Goal: Task Accomplishment & Management: Use online tool/utility

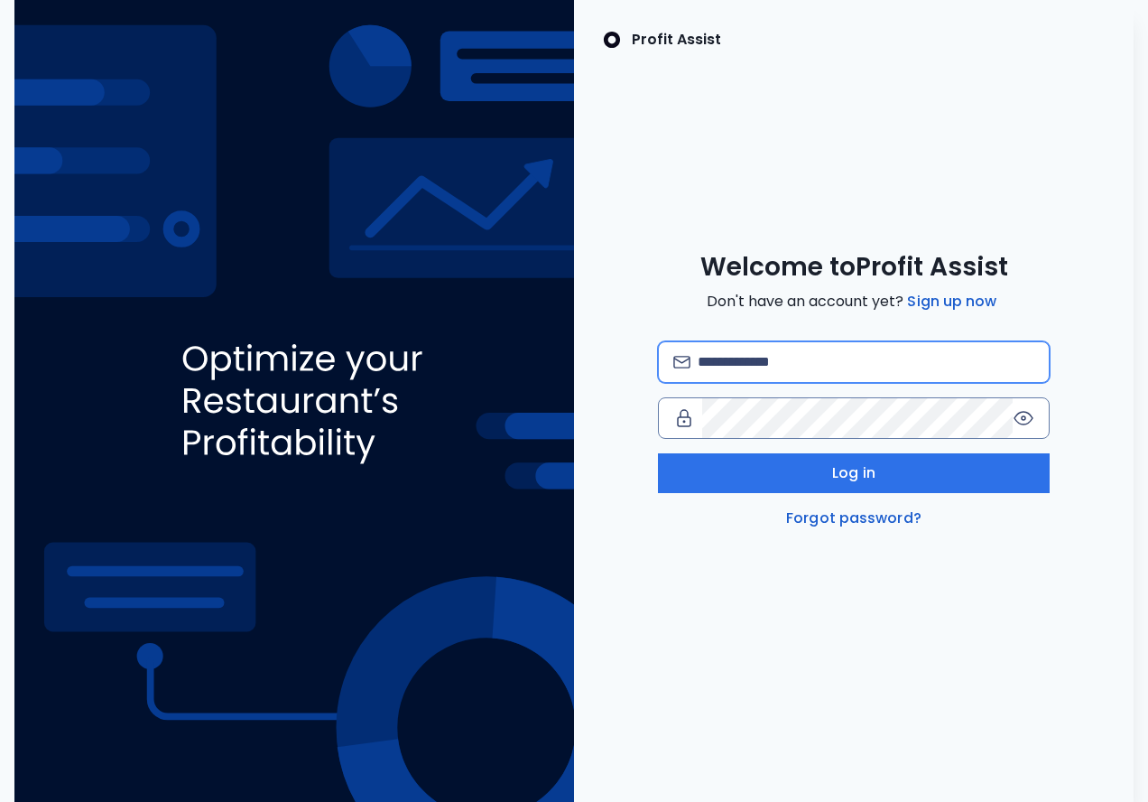
type input "**********"
click at [679, 478] on button "Log in" at bounding box center [854, 473] width 392 height 40
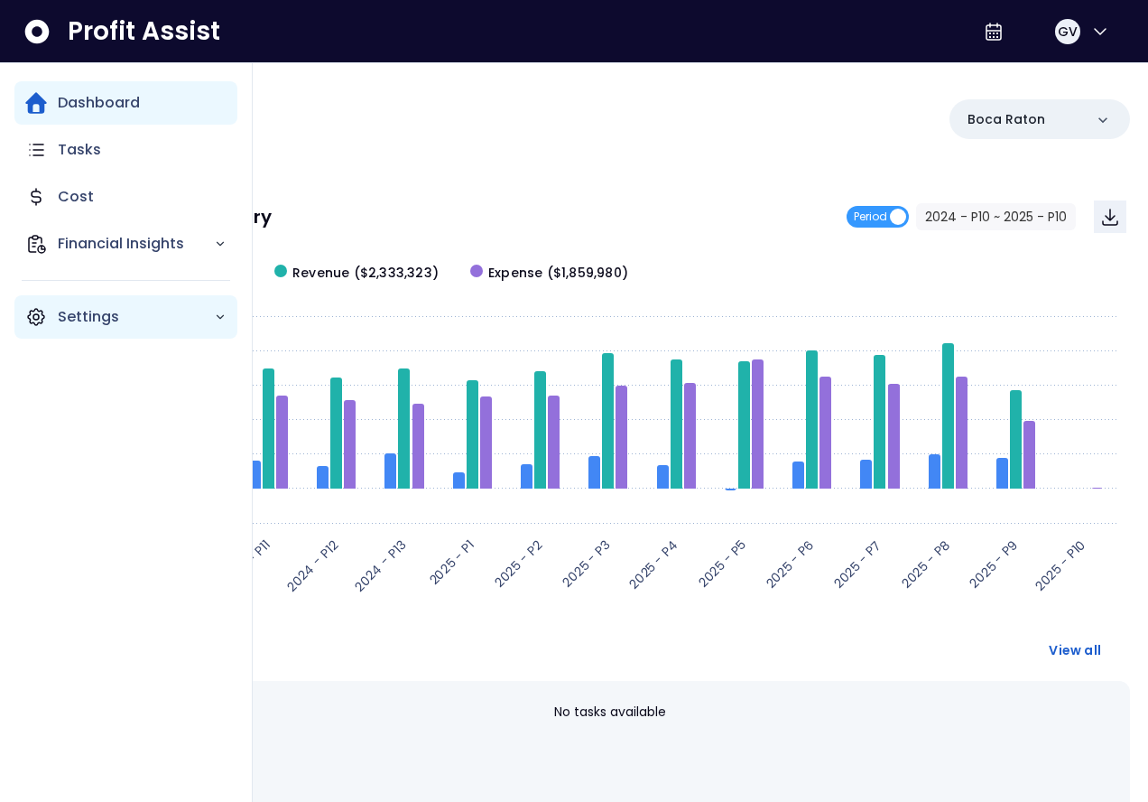
click at [99, 320] on p "Settings" at bounding box center [136, 317] width 156 height 22
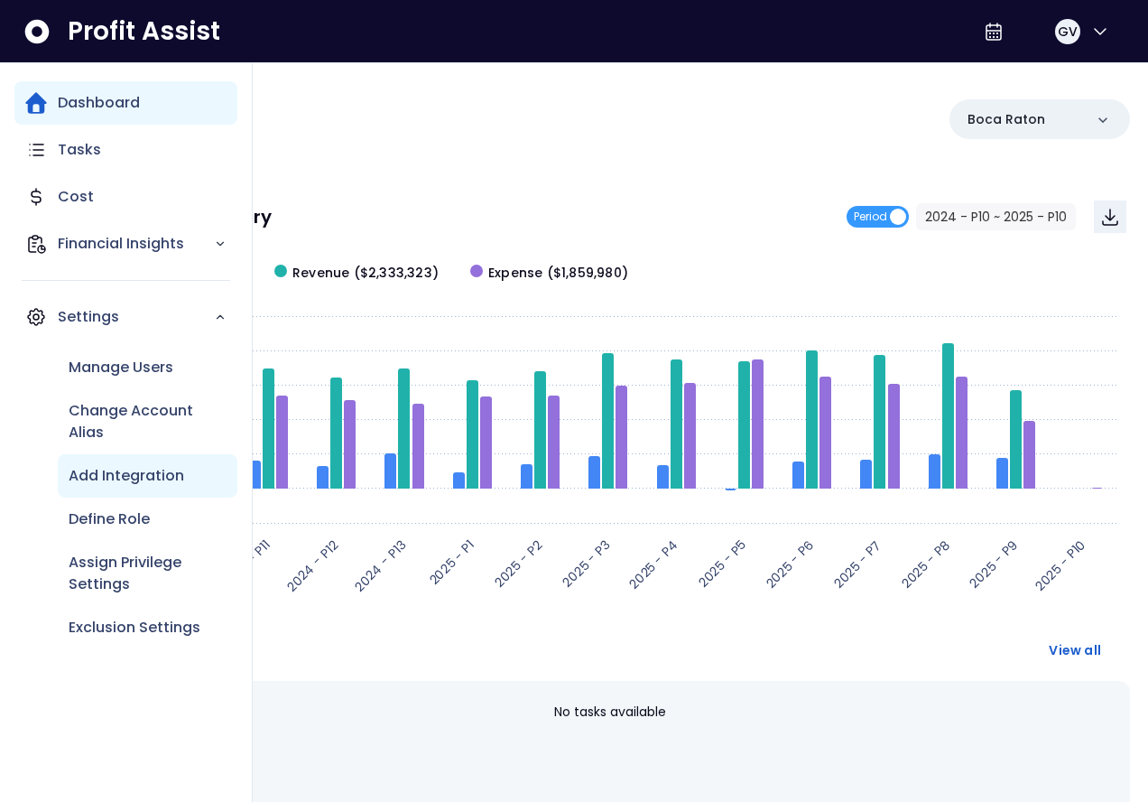
click at [160, 454] on div "Add Integration" at bounding box center [148, 475] width 180 height 43
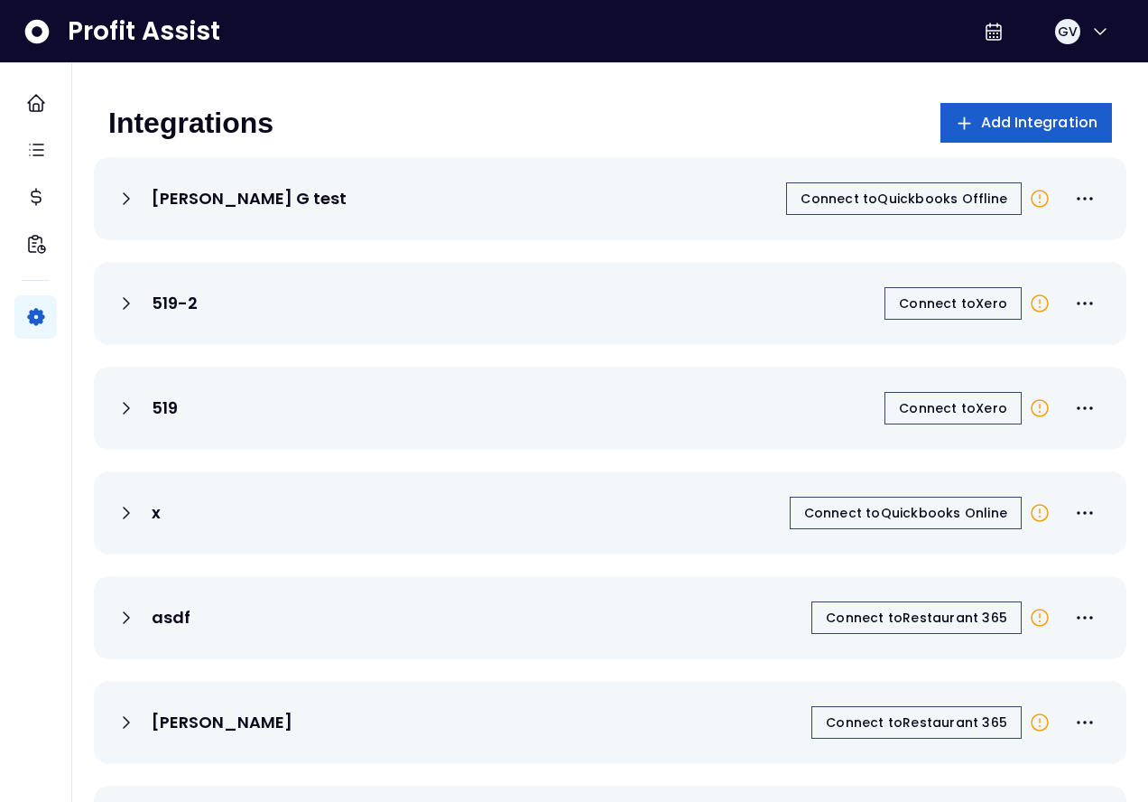
click at [1039, 124] on span "Add Integration" at bounding box center [1039, 123] width 117 height 22
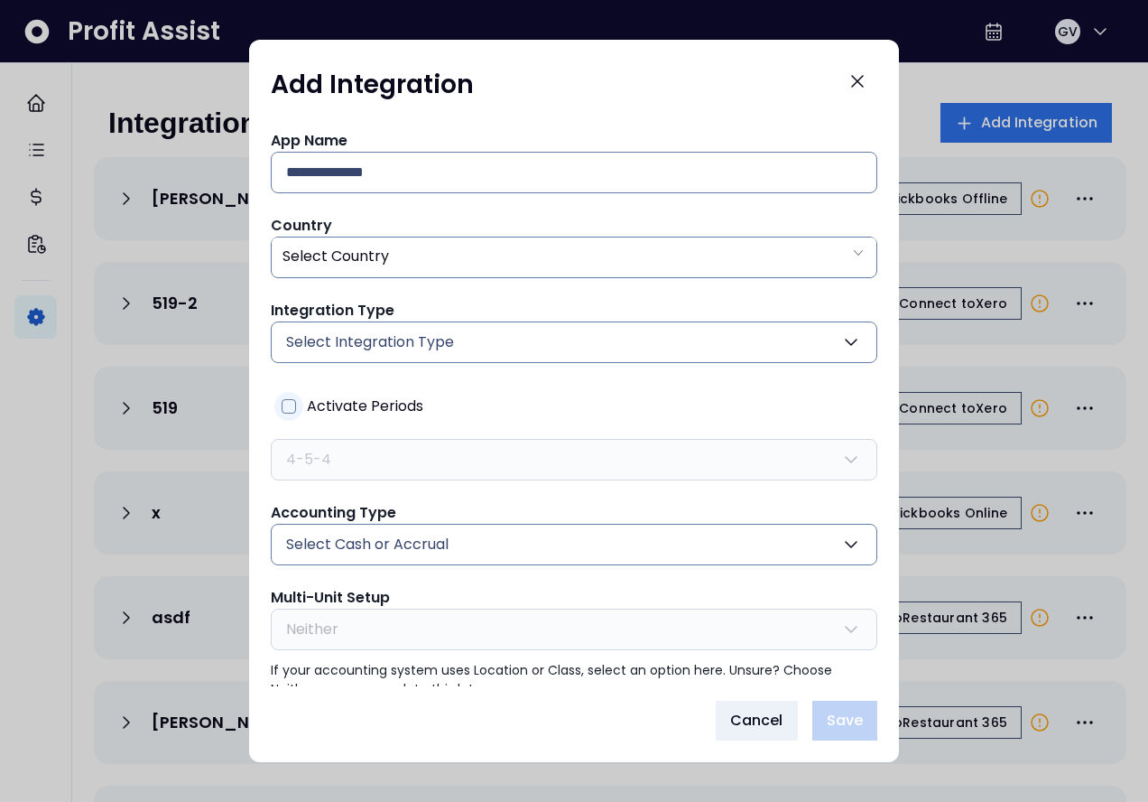
click at [313, 404] on span "Activate Periods" at bounding box center [365, 406] width 116 height 29
click at [373, 556] on button "Select Cash or Accrual" at bounding box center [574, 545] width 607 height 42
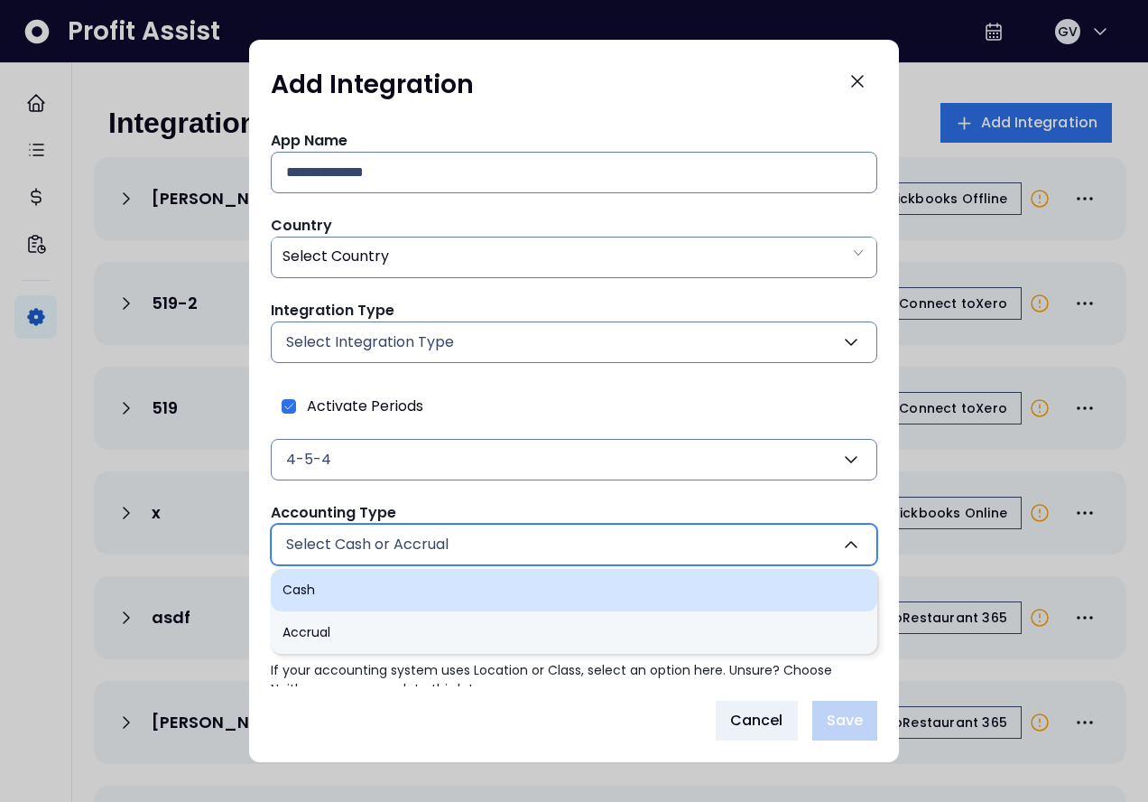
click at [361, 592] on li "Cash" at bounding box center [574, 590] width 607 height 42
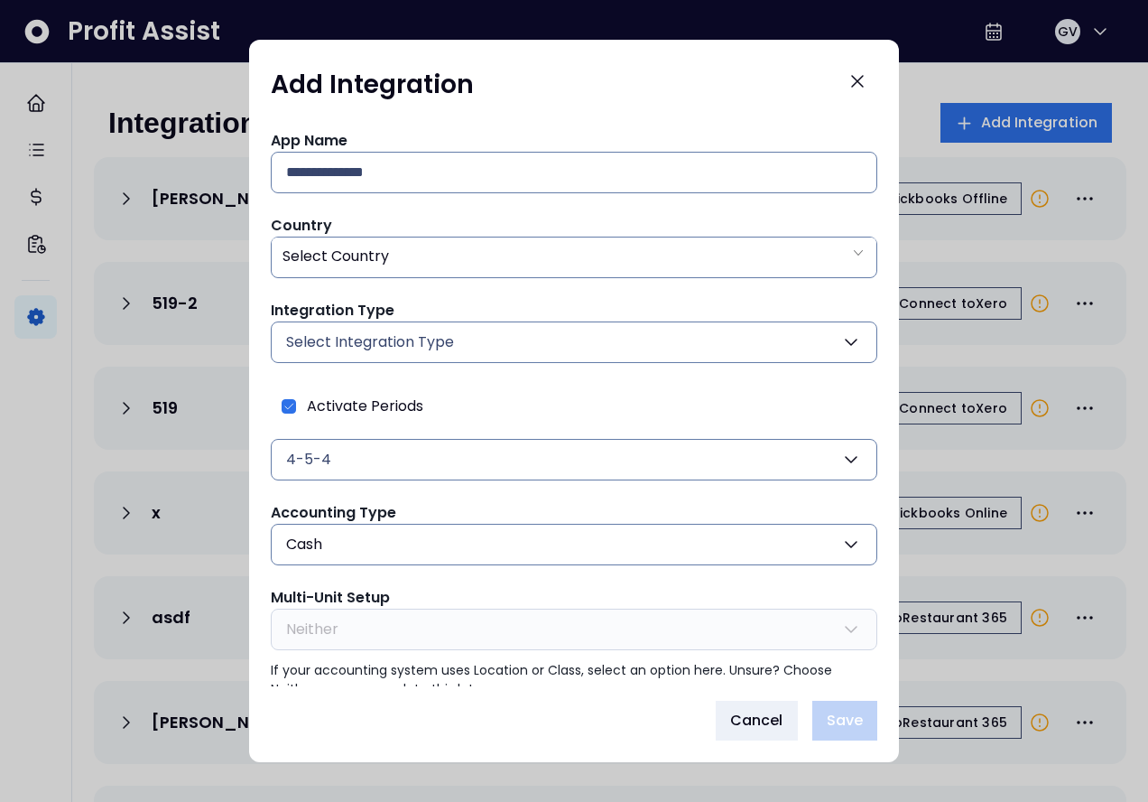
click at [367, 543] on button "Cash" at bounding box center [574, 545] width 607 height 42
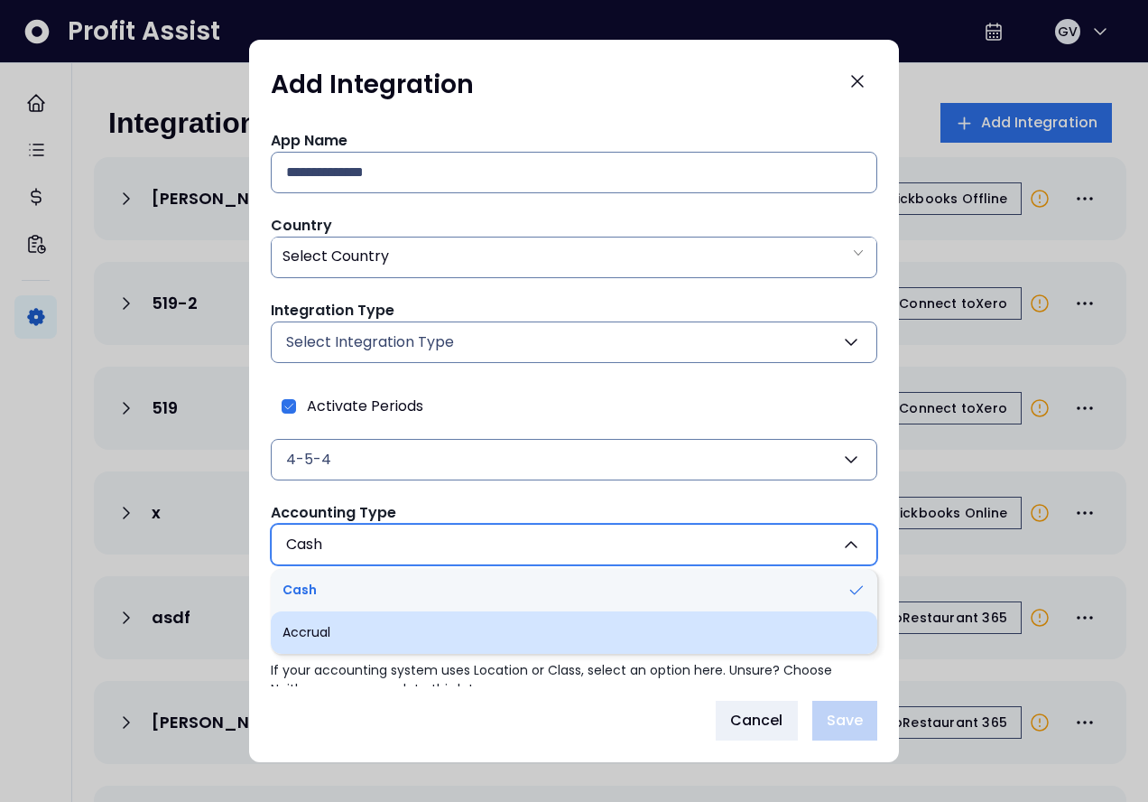
click at [355, 617] on li "Accrual" at bounding box center [574, 632] width 607 height 42
type input "*******"
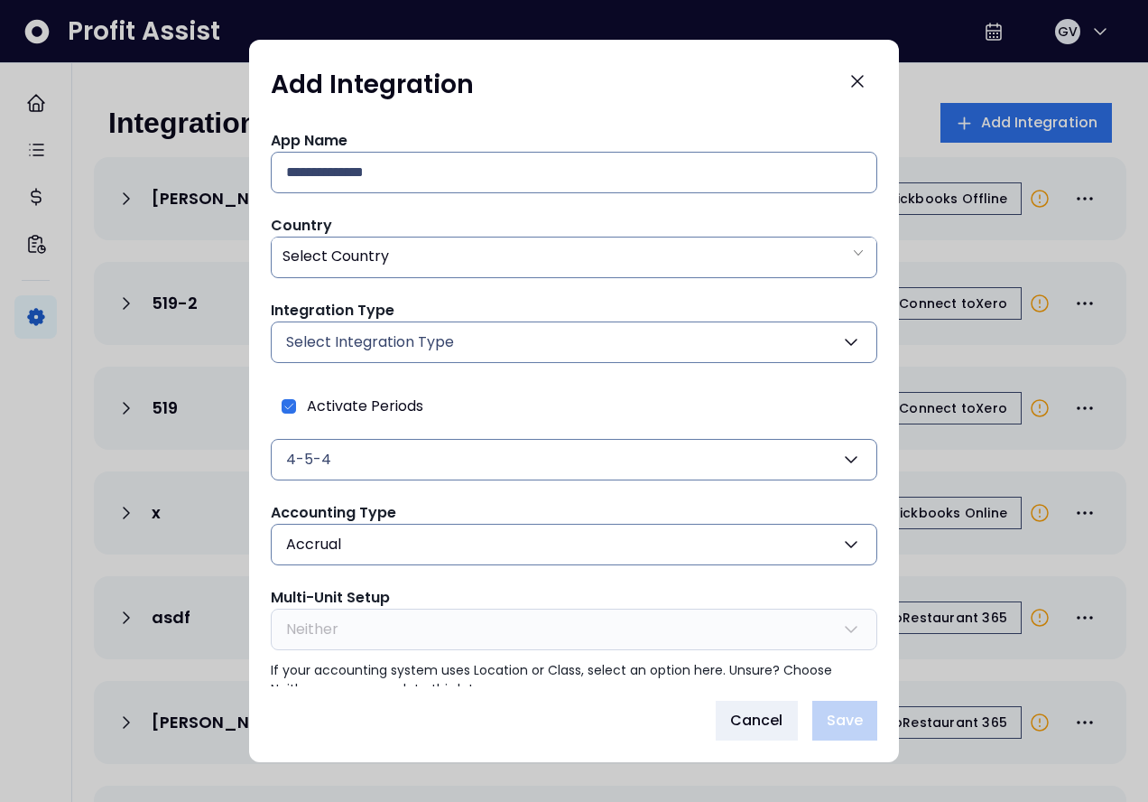
scroll to position [28, 0]
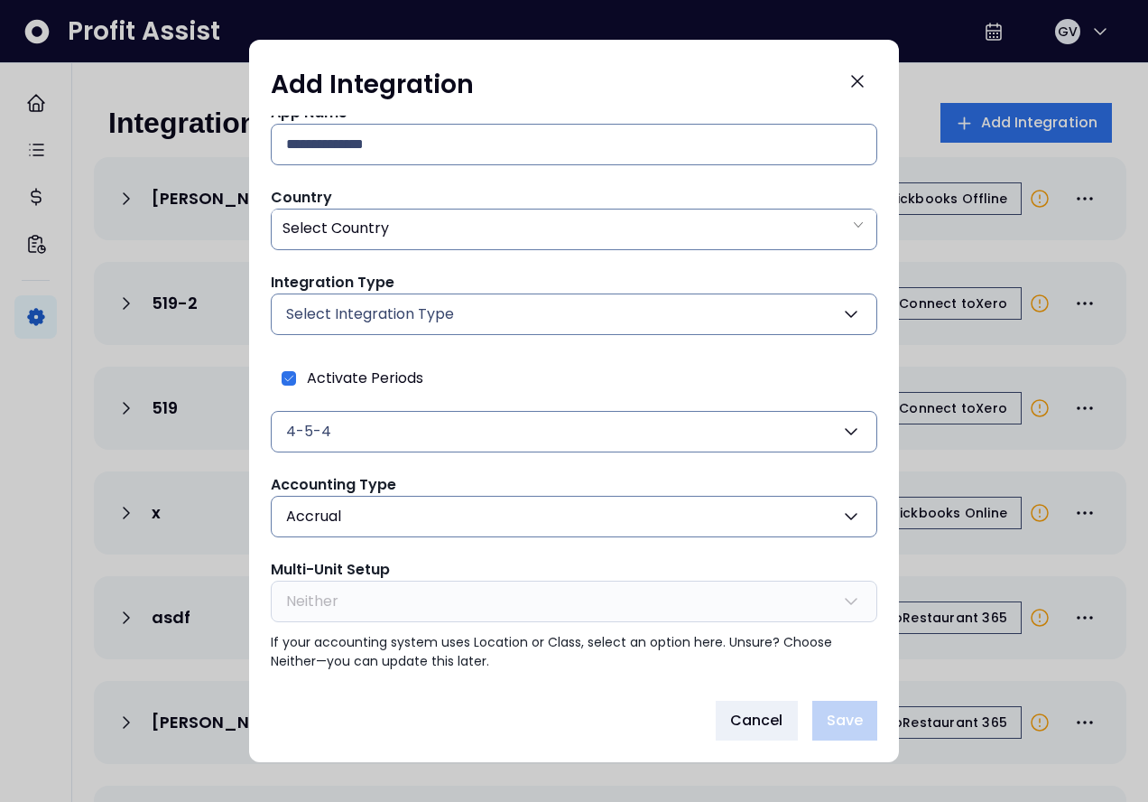
click at [421, 309] on span "Select Integration Type" at bounding box center [370, 314] width 168 height 22
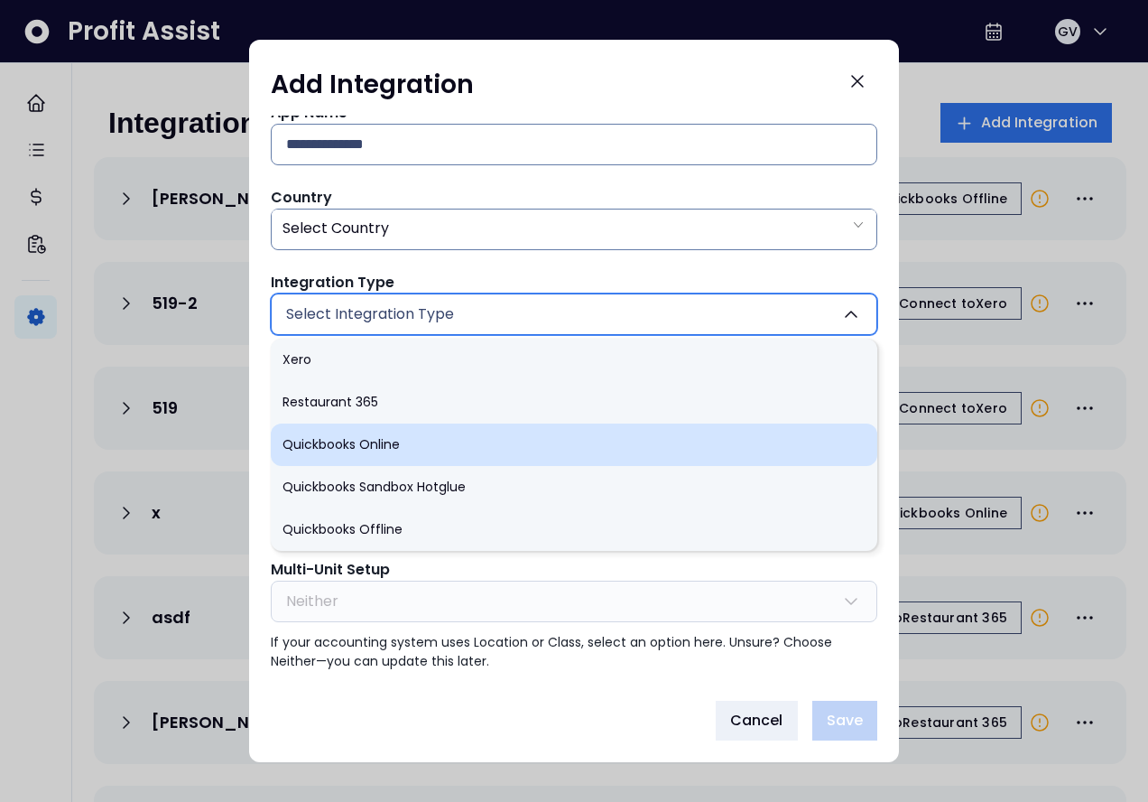
click at [393, 459] on li "Quickbooks Online" at bounding box center [574, 444] width 607 height 42
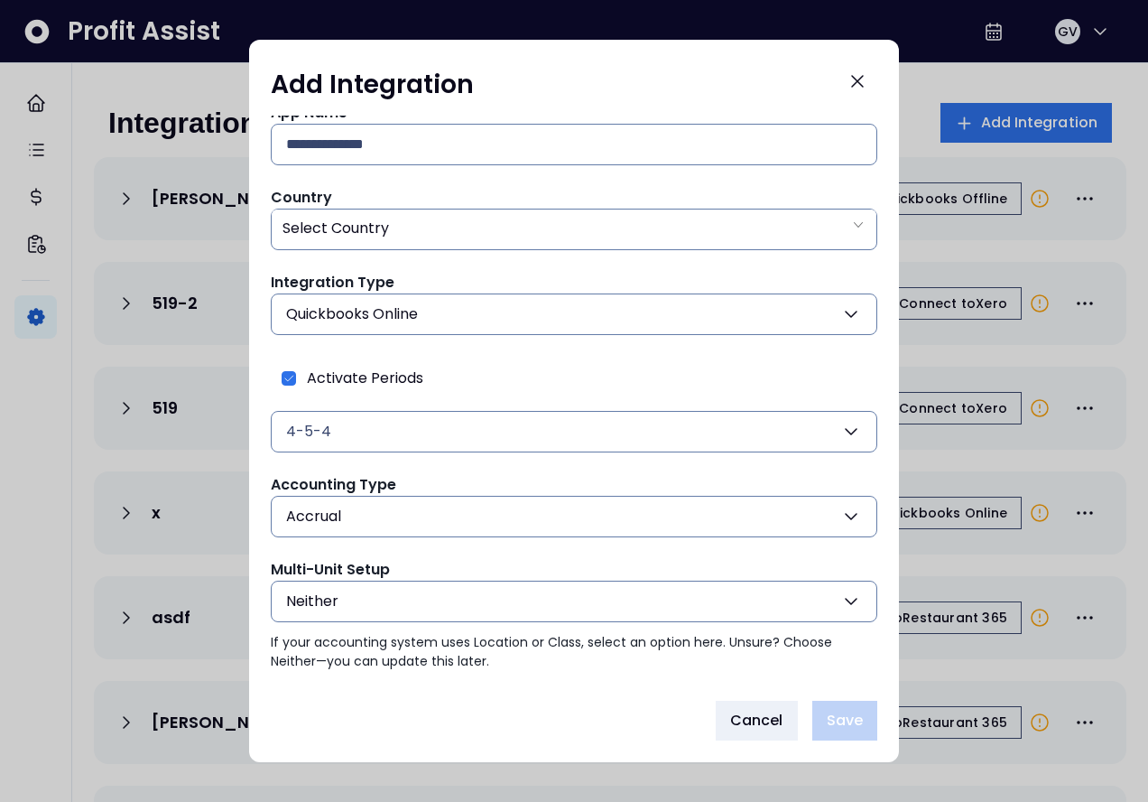
click at [369, 590] on button "Neither" at bounding box center [574, 602] width 607 height 42
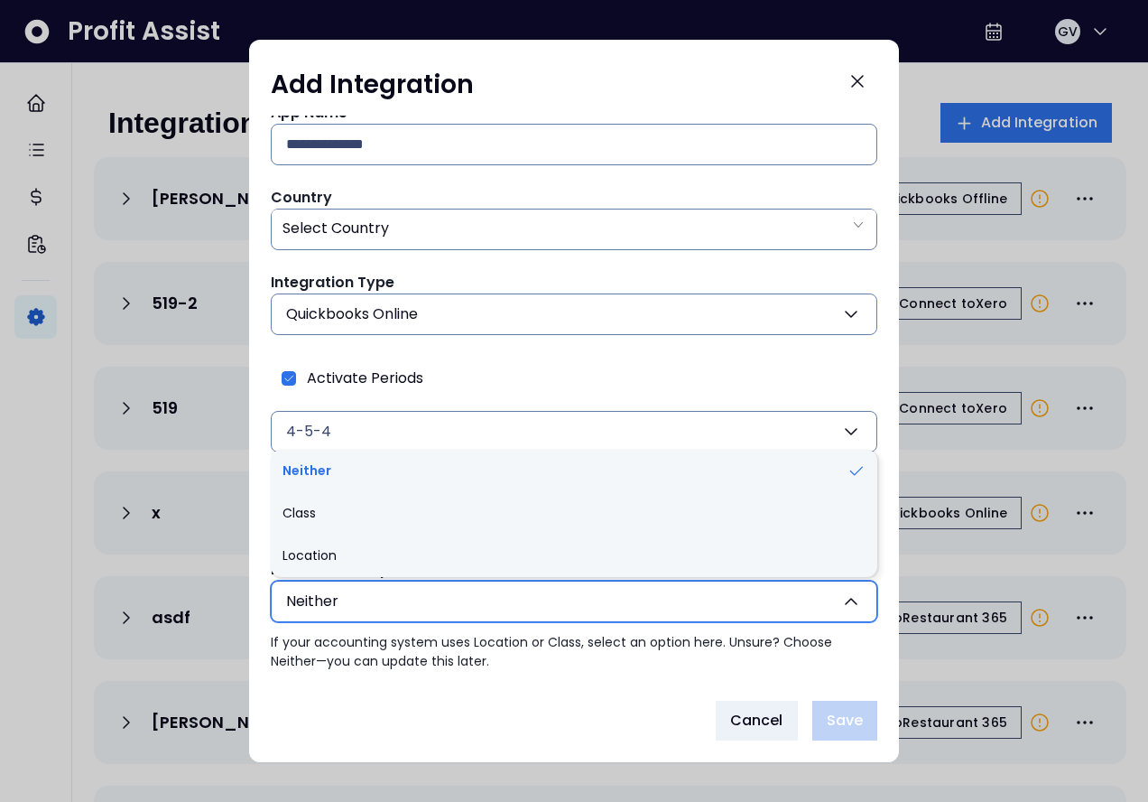
click at [381, 341] on div "App Name Country Select Country Integration Type Quickbooks Online Xero Restaur…" at bounding box center [574, 386] width 607 height 569
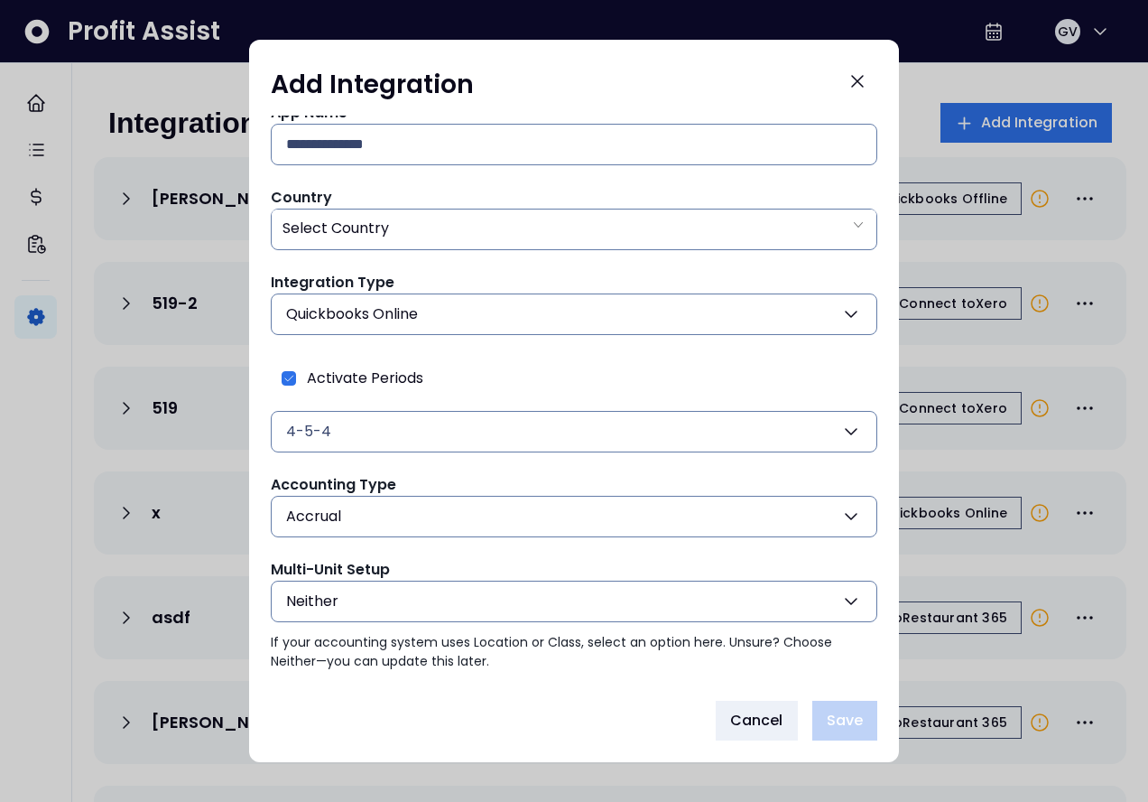
click at [380, 323] on span "Quickbooks Online" at bounding box center [352, 314] width 132 height 22
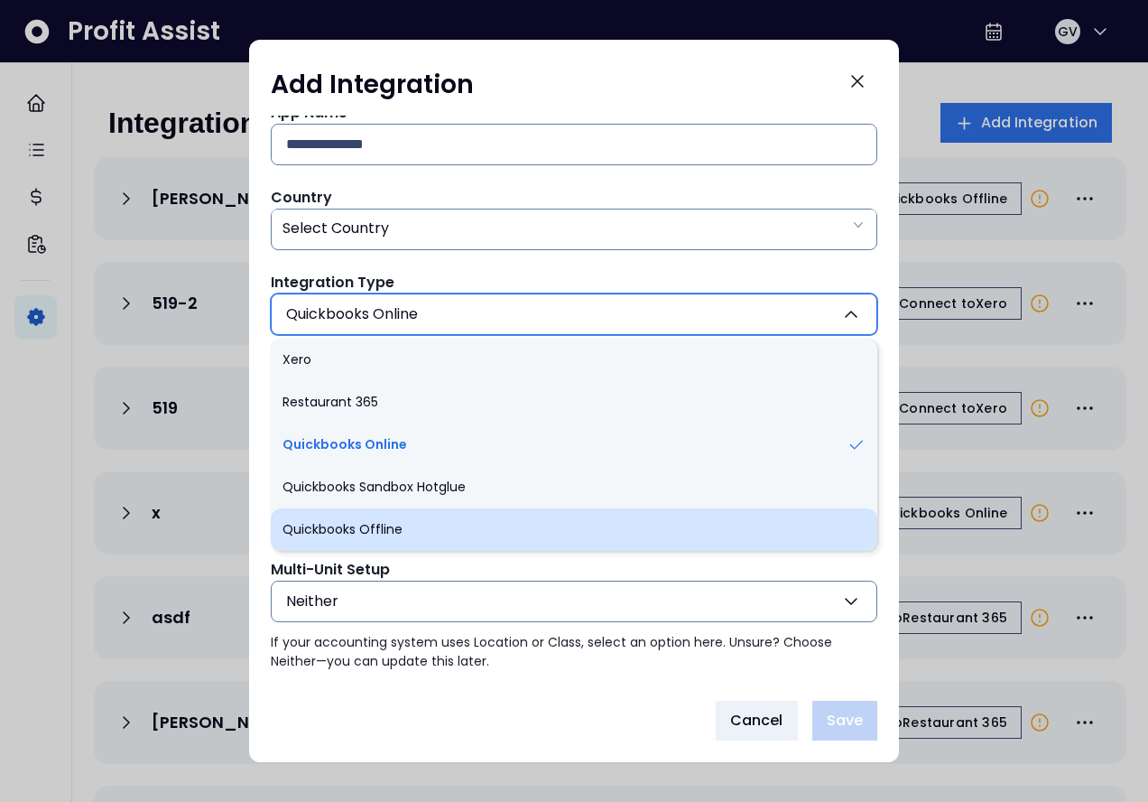
click at [388, 534] on li "Quickbooks Offline" at bounding box center [574, 529] width 607 height 42
type input "*******"
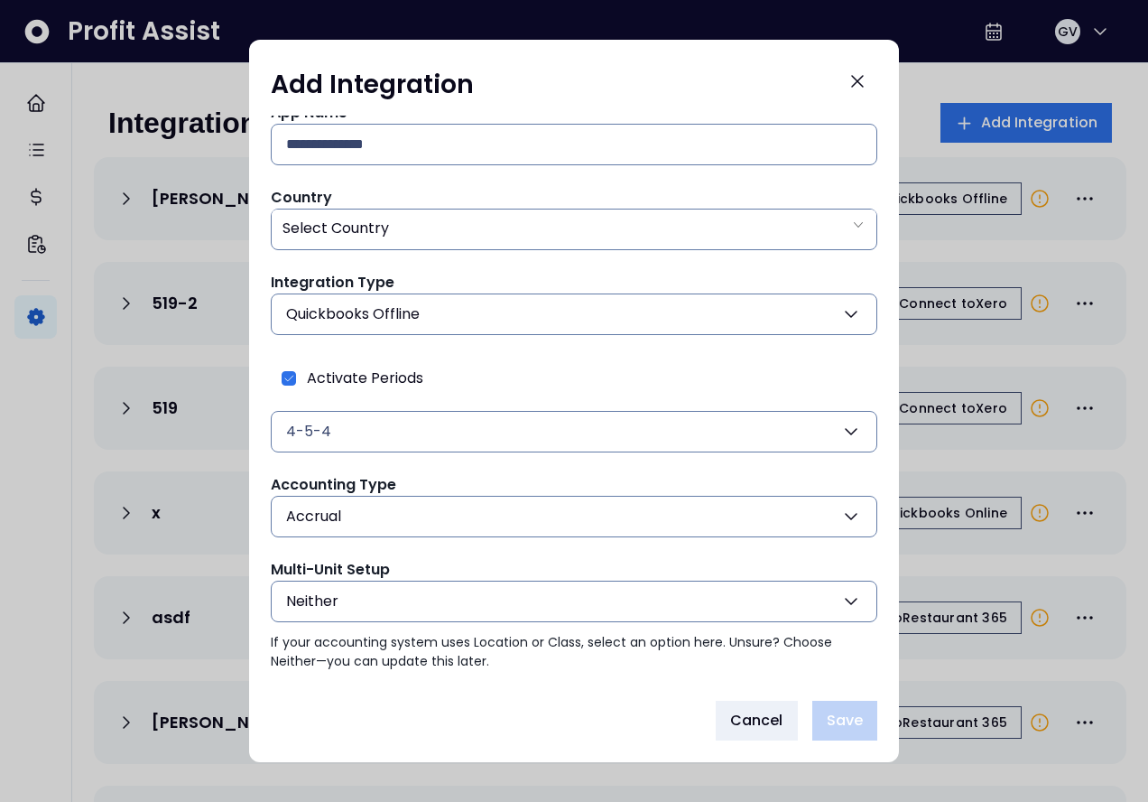
click at [371, 592] on button "Neither" at bounding box center [574, 602] width 607 height 42
click at [859, 70] on icon "Close" at bounding box center [858, 81] width 22 height 22
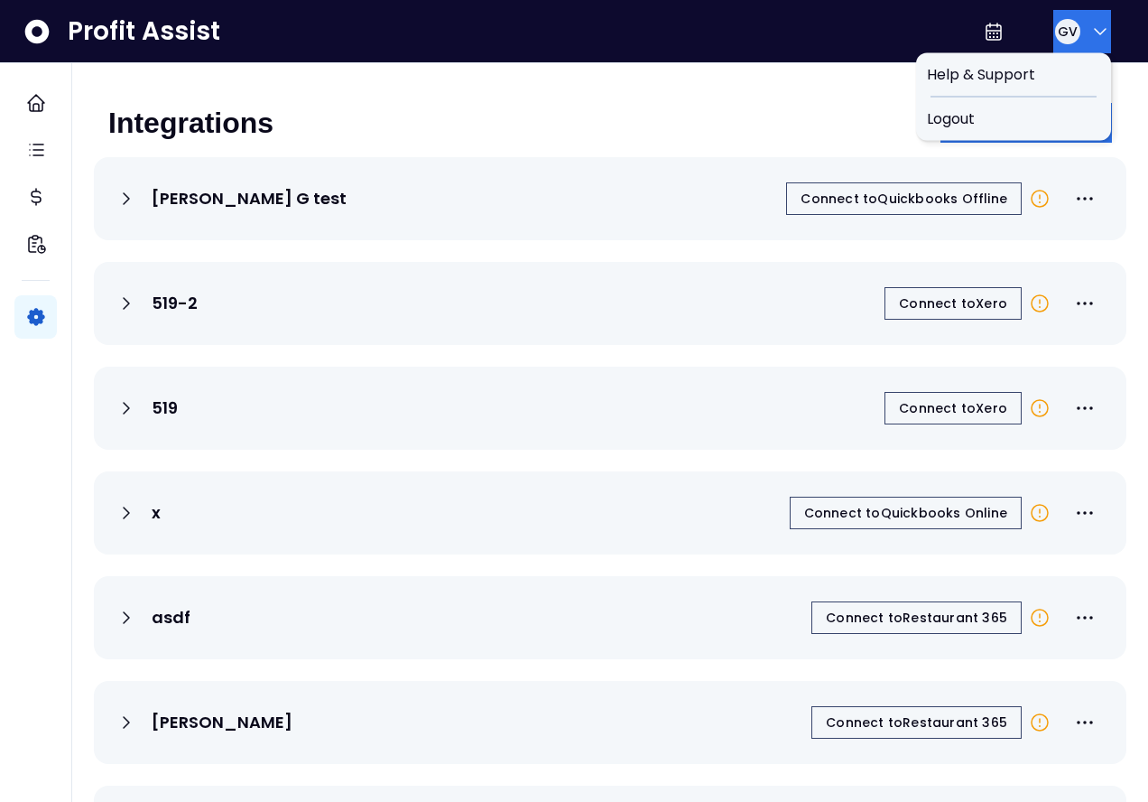
click at [1102, 33] on icon "button" at bounding box center [1101, 32] width 22 height 22
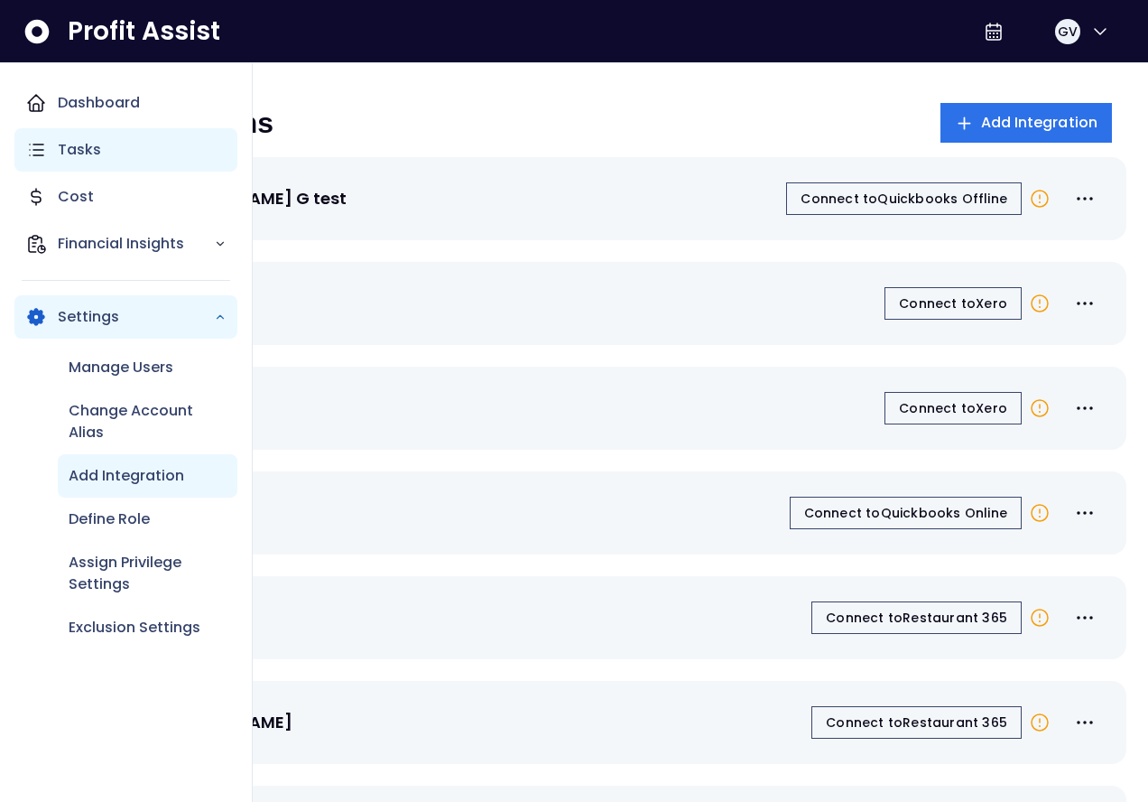
click at [56, 152] on div "Tasks" at bounding box center [125, 149] width 223 height 43
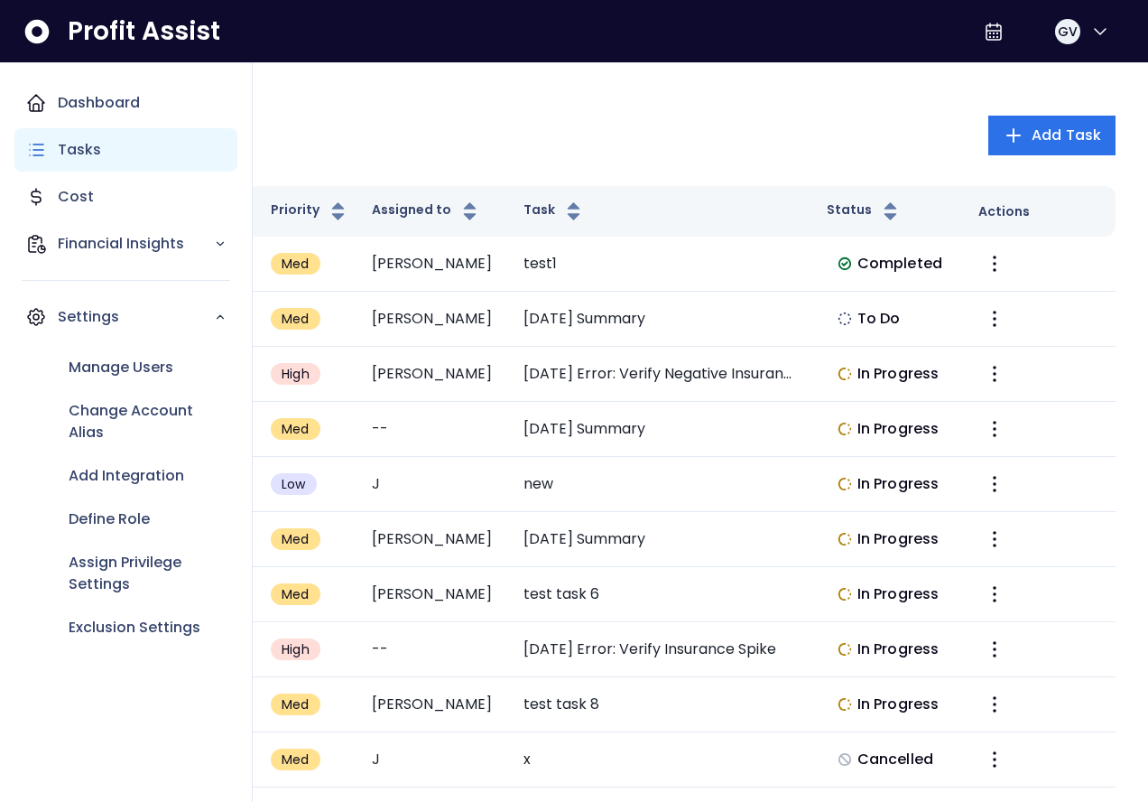
click at [90, 155] on p "Tasks" at bounding box center [79, 150] width 43 height 22
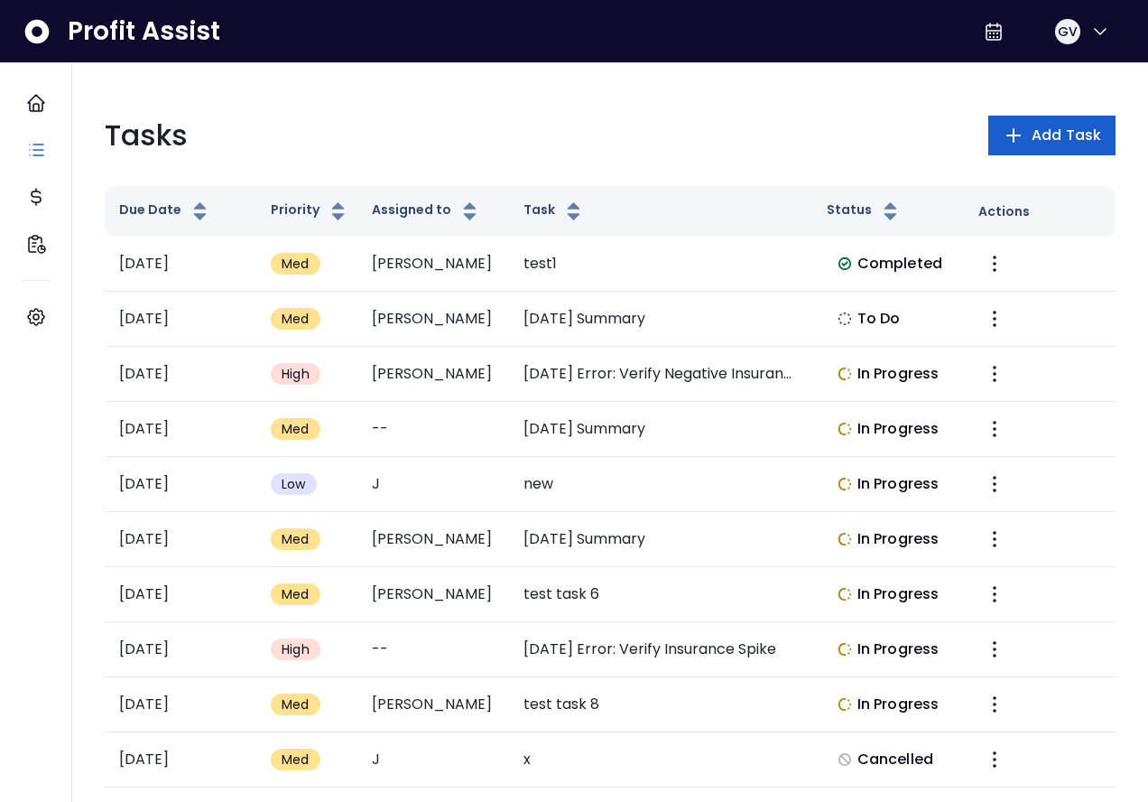
click at [1009, 140] on icon "button" at bounding box center [1014, 136] width 22 height 22
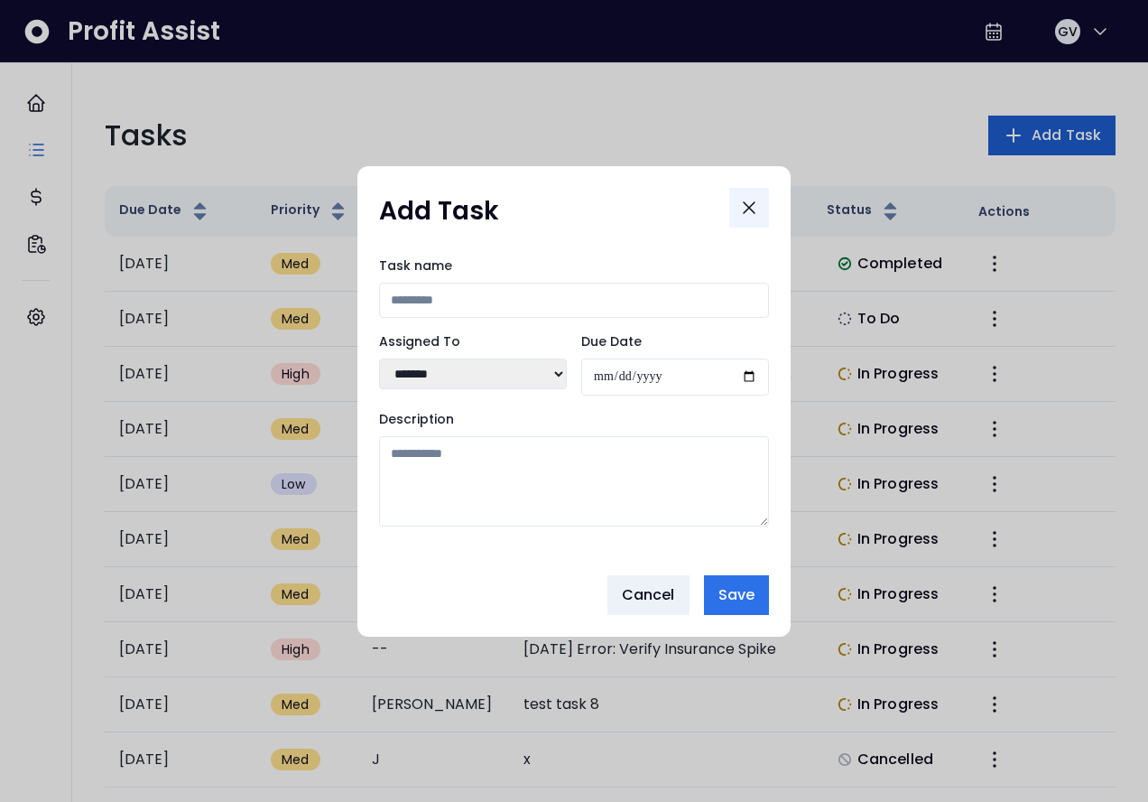
click at [741, 206] on icon "Close" at bounding box center [750, 208] width 22 height 22
